Goal: Use online tool/utility

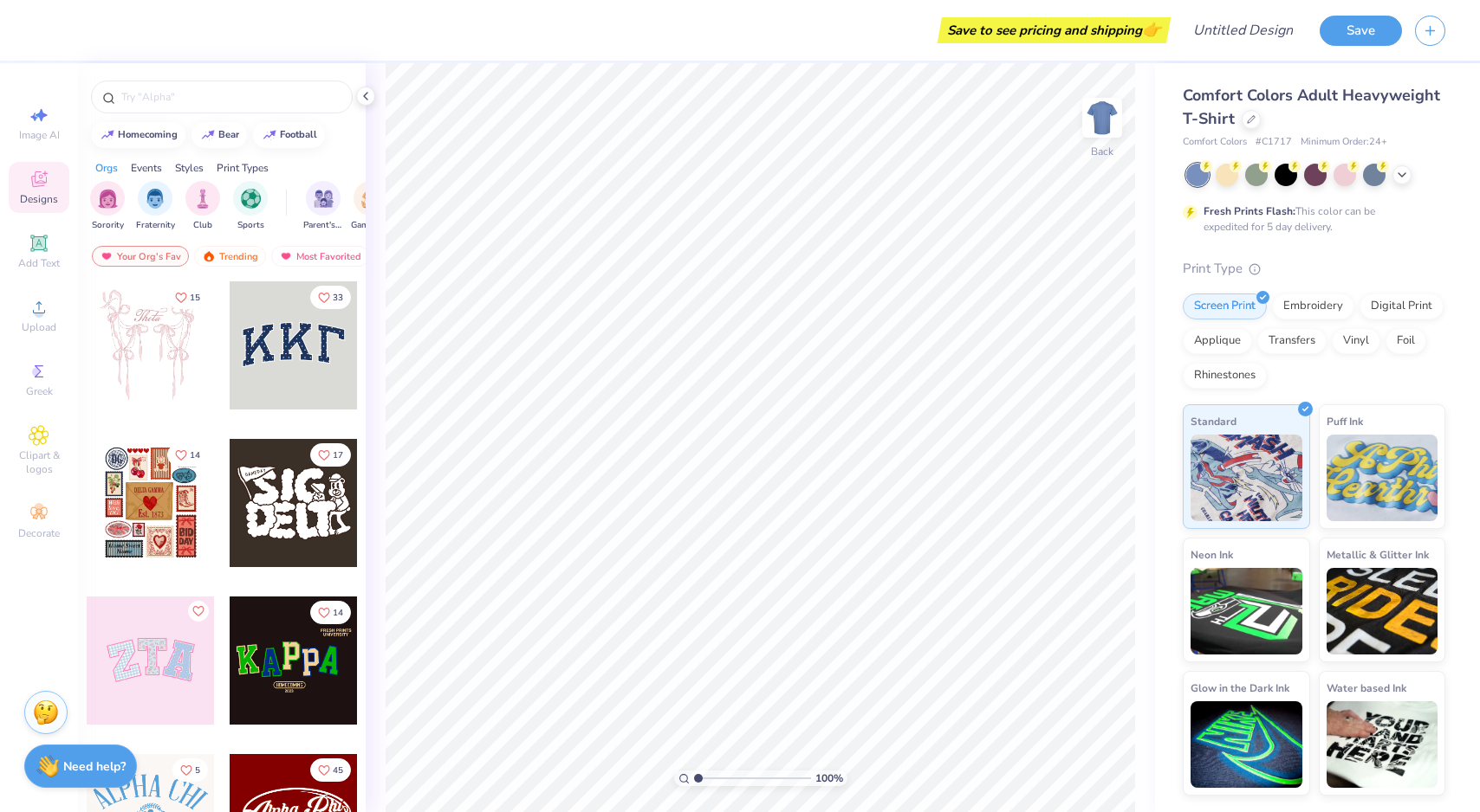
click at [49, 190] on div "Designs" at bounding box center [39, 187] width 61 height 51
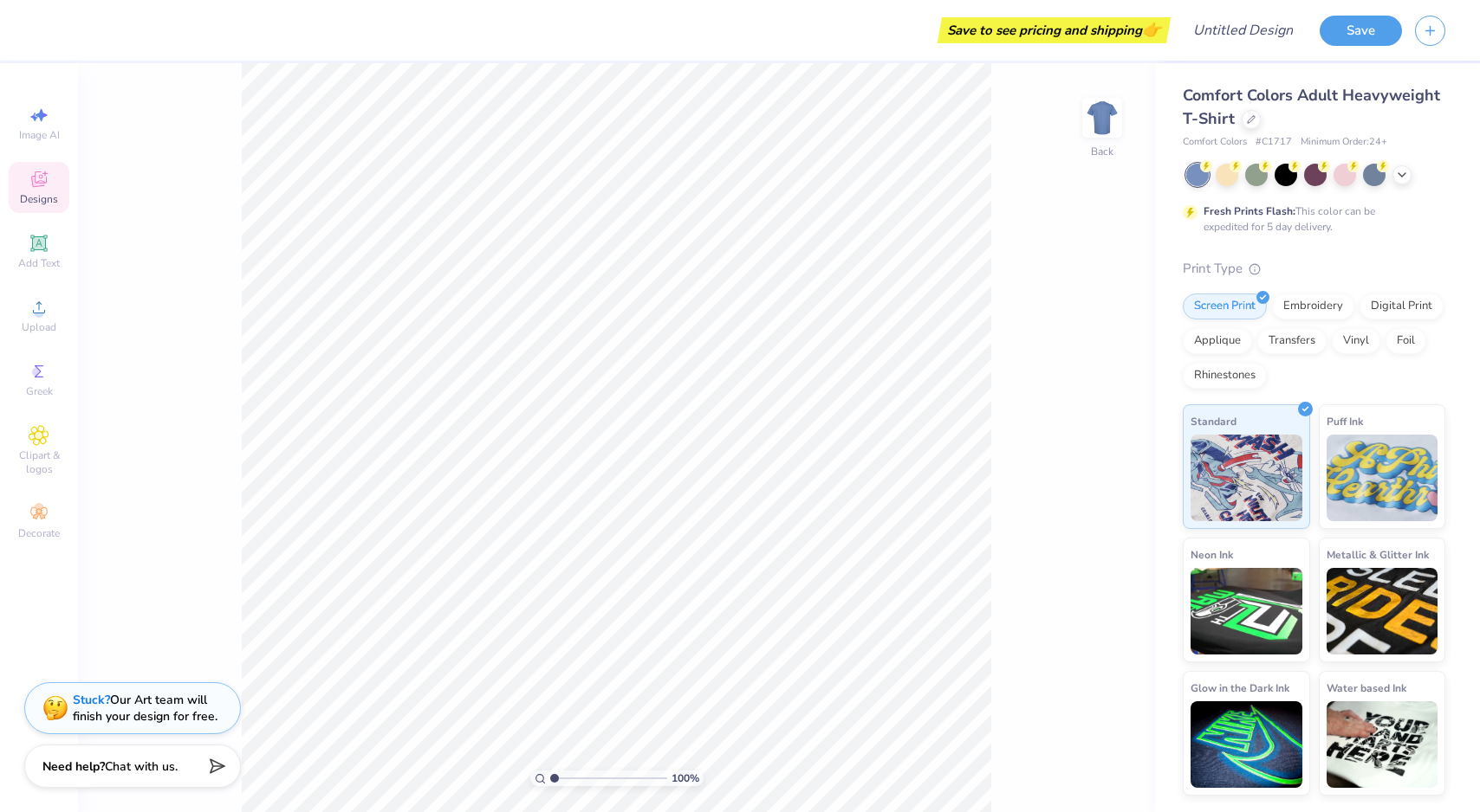
click at [31, 169] on icon at bounding box center [38, 178] width 21 height 21
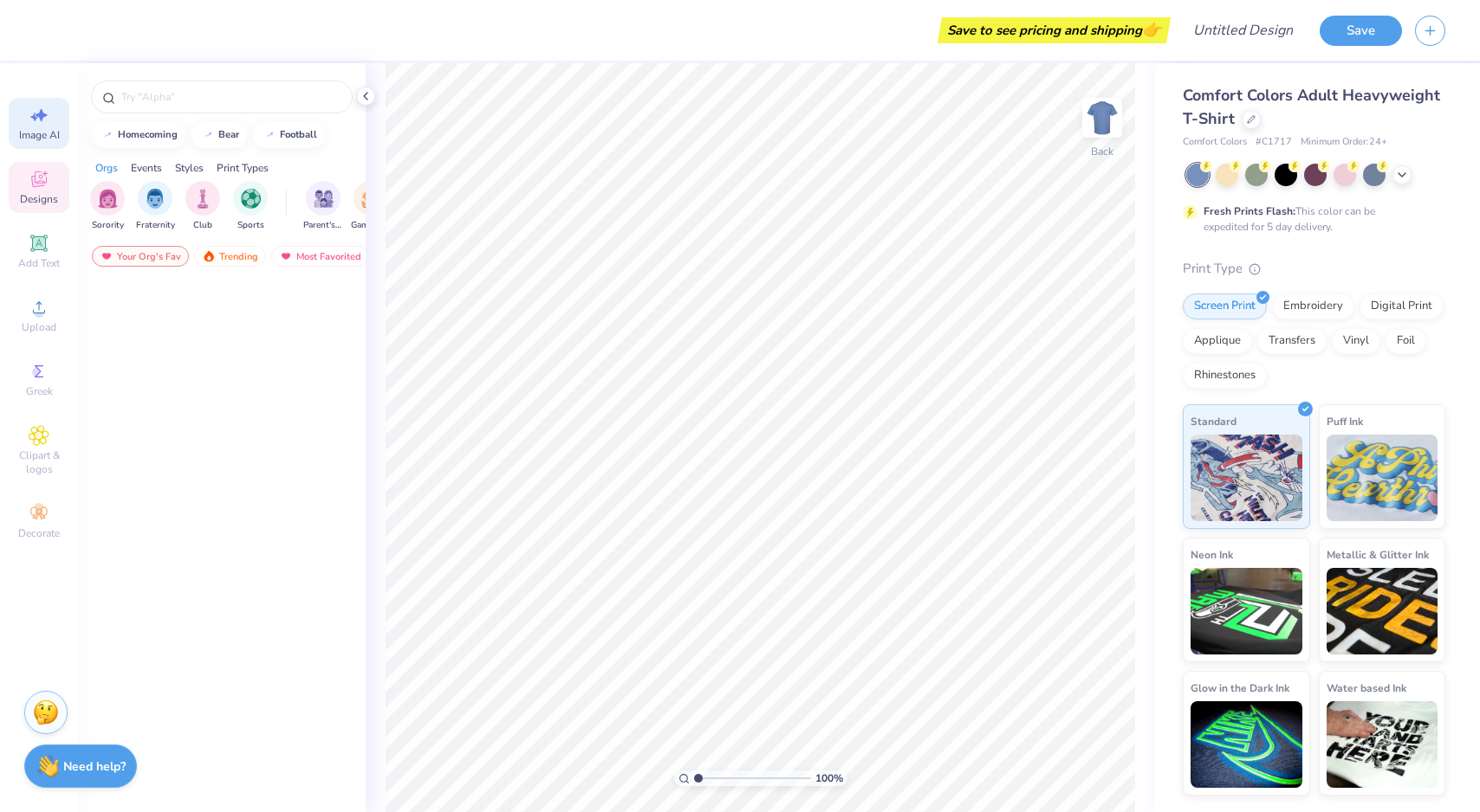
click at [35, 128] on span "Image AI" at bounding box center [38, 135] width 40 height 14
select select "4"
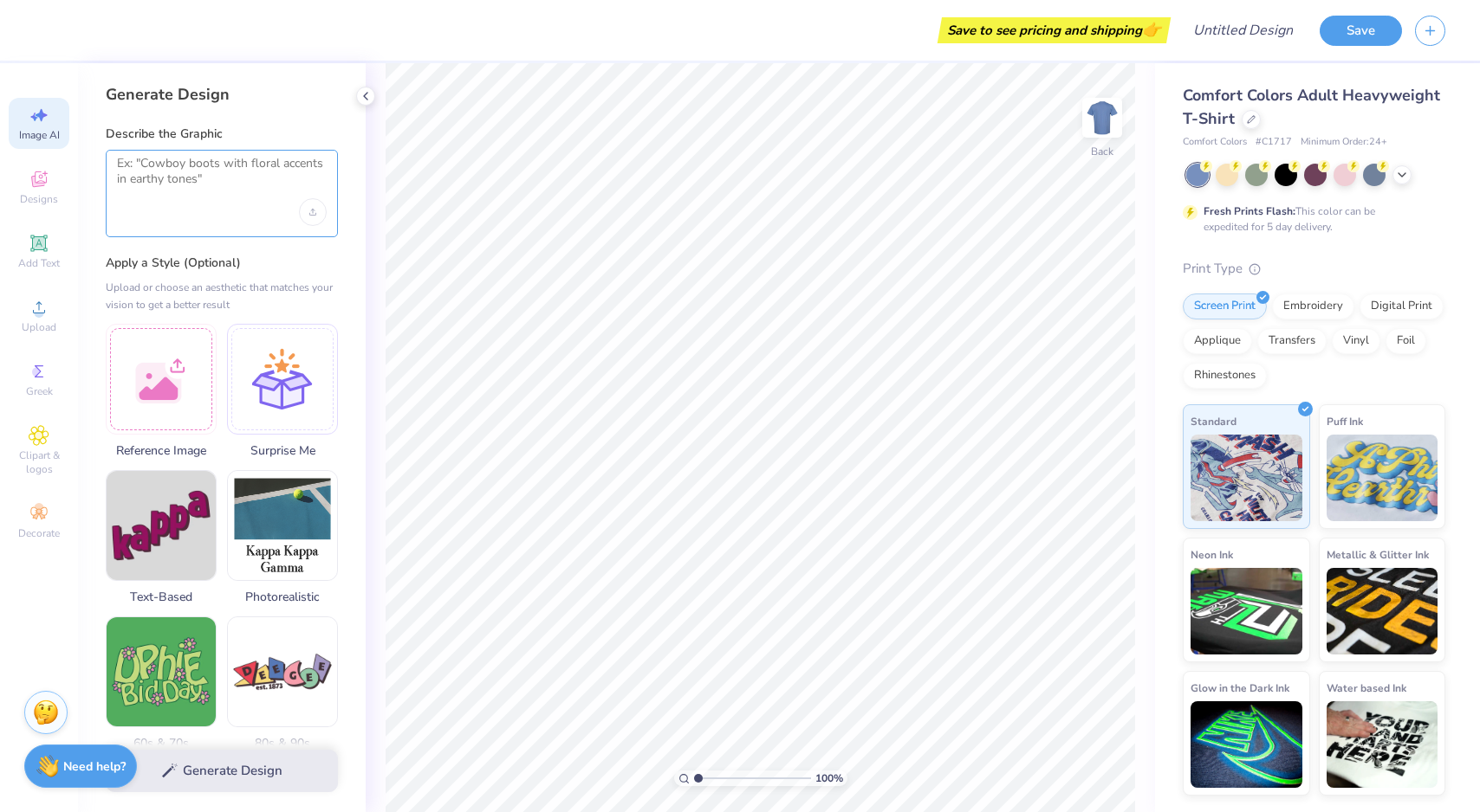
click at [179, 183] on textarea at bounding box center [222, 177] width 210 height 43
type textarea "KKG in collegiate letters"
click at [239, 771] on button "Generate Design" at bounding box center [222, 767] width 233 height 42
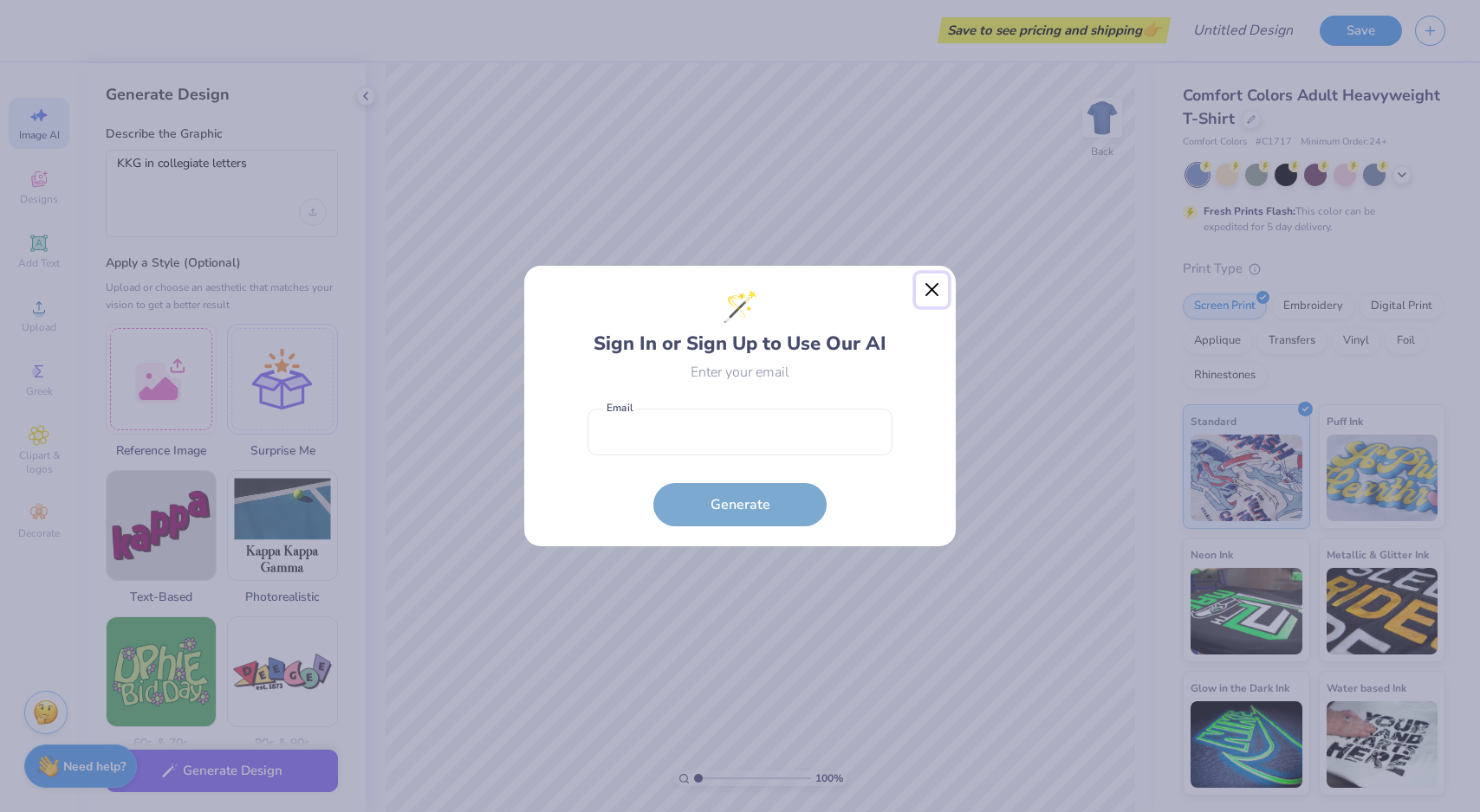
click at [936, 293] on button "Close" at bounding box center [932, 290] width 33 height 33
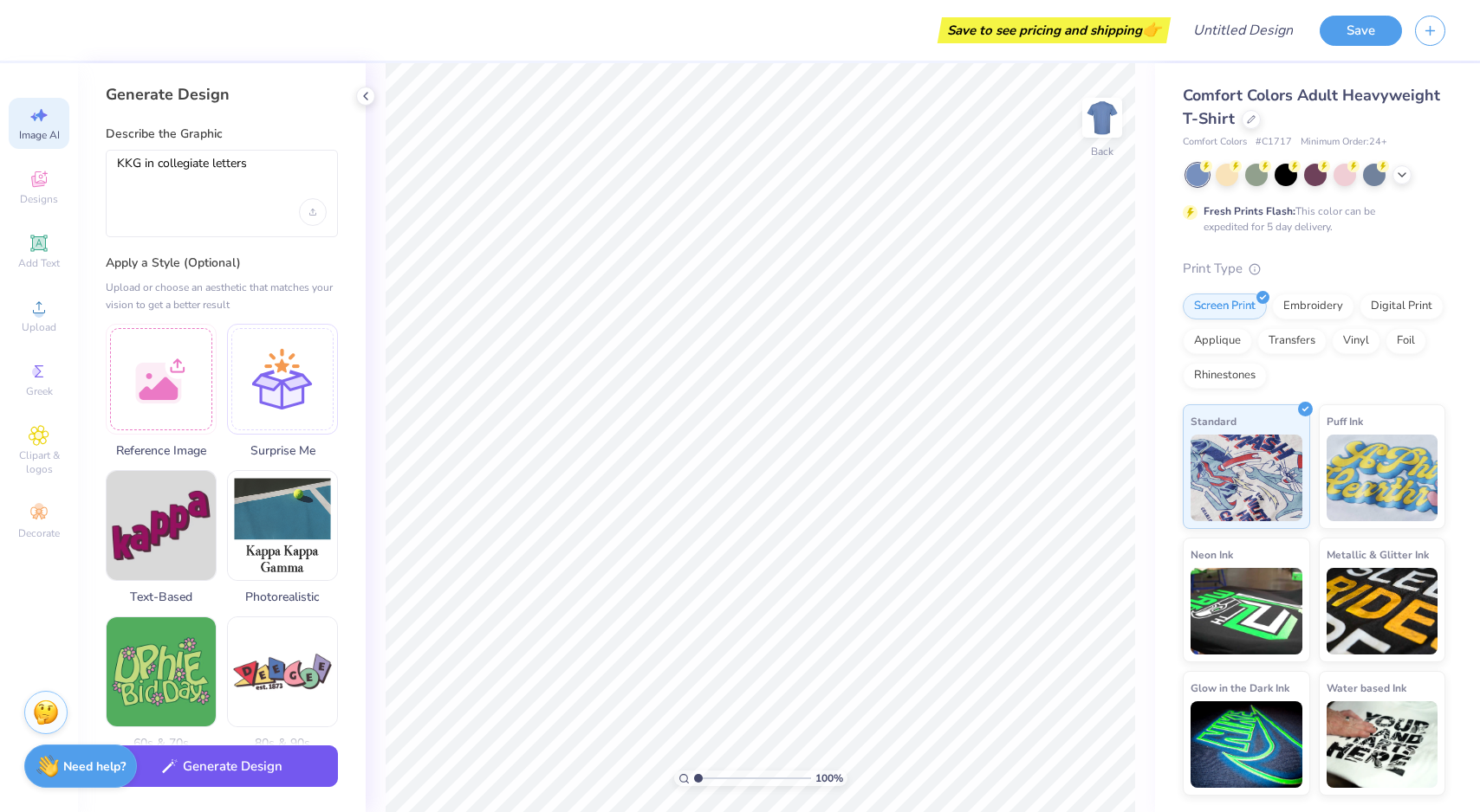
click at [227, 778] on button "Generate Design" at bounding box center [222, 767] width 233 height 42
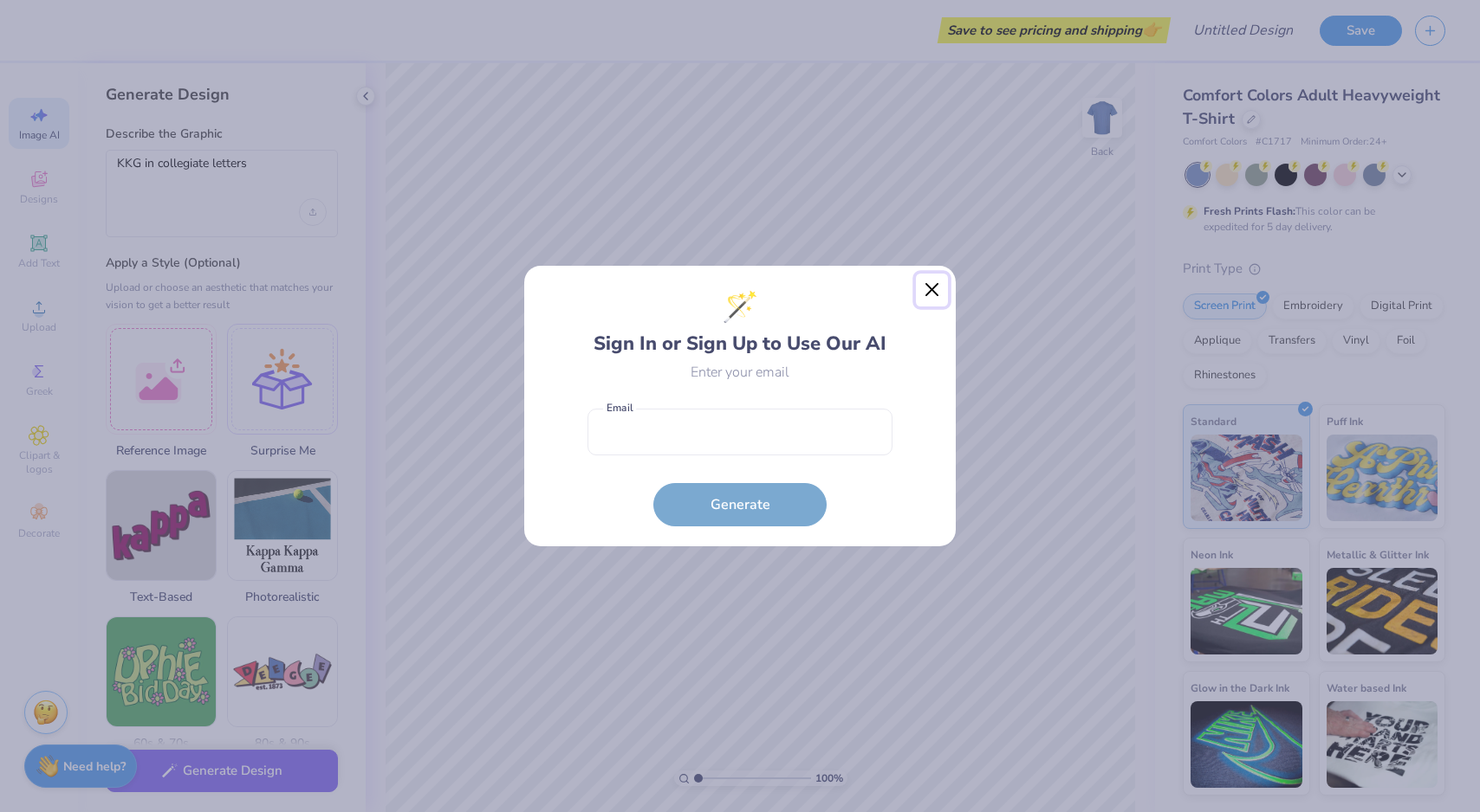
click at [930, 291] on button "Close" at bounding box center [932, 290] width 33 height 33
